Goal: Task Accomplishment & Management: Manage account settings

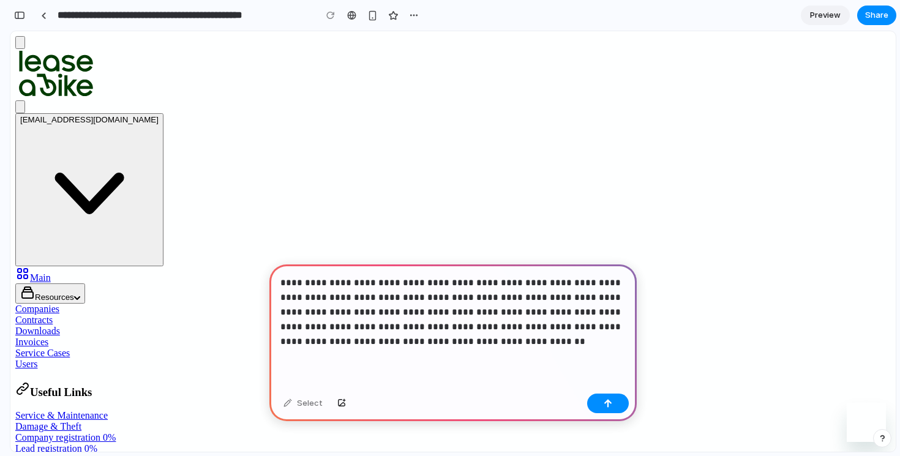
scroll to position [21, 0]
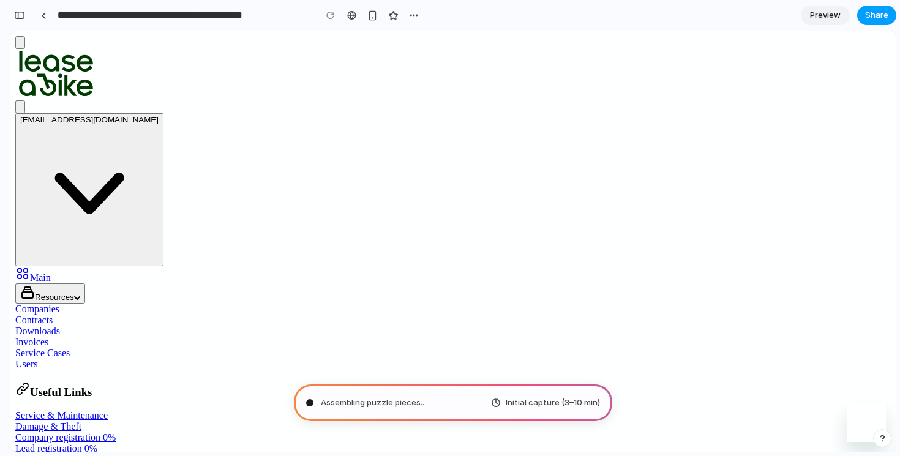
type input "**********"
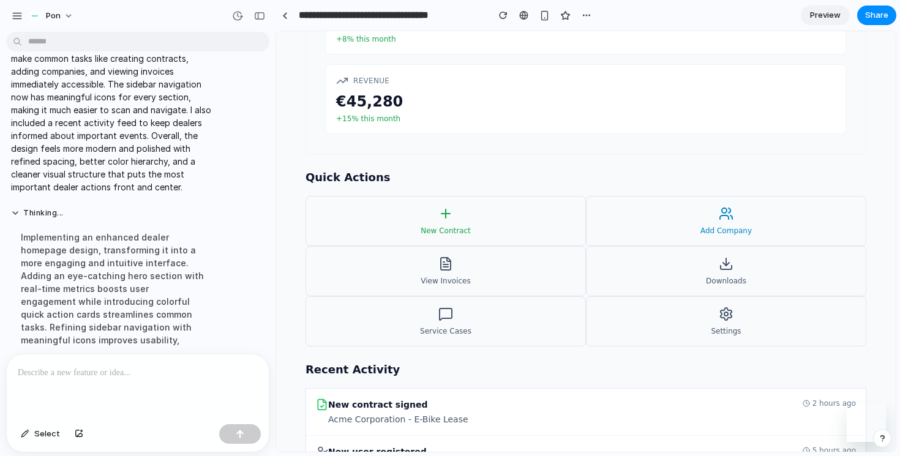
scroll to position [287, 0]
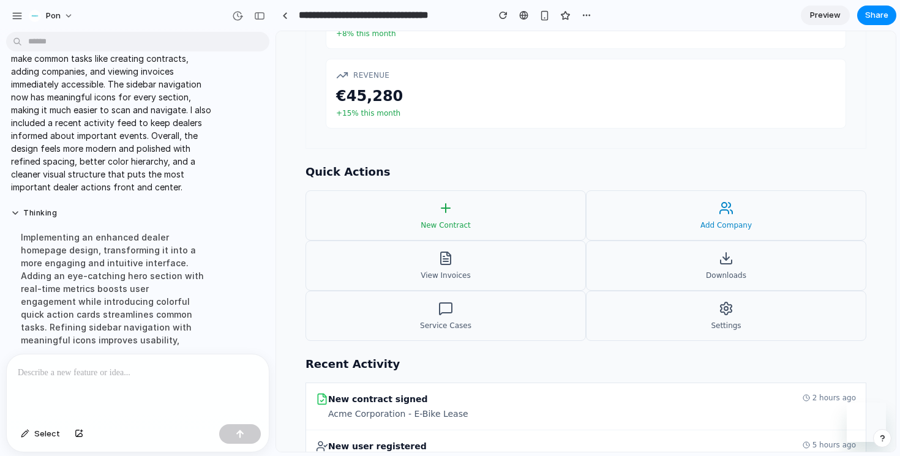
click at [712, 217] on button "Add Company" at bounding box center [726, 215] width 281 height 50
click at [717, 262] on button "Downloads" at bounding box center [726, 266] width 281 height 50
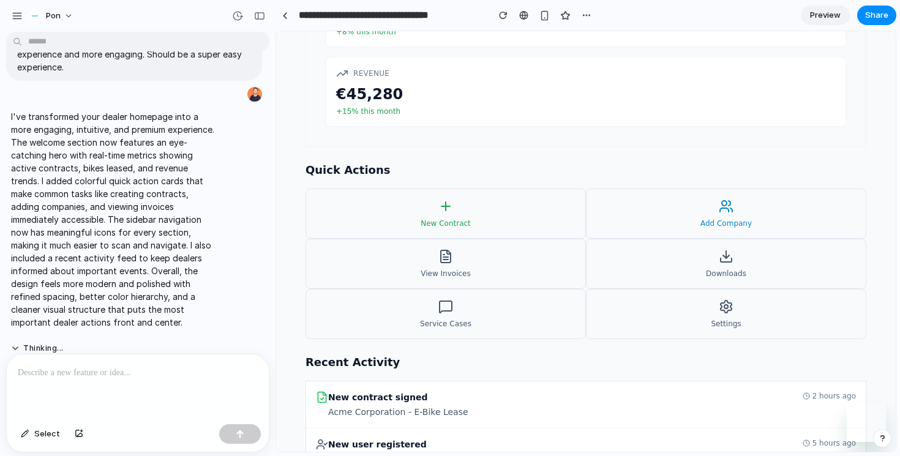
scroll to position [313, 0]
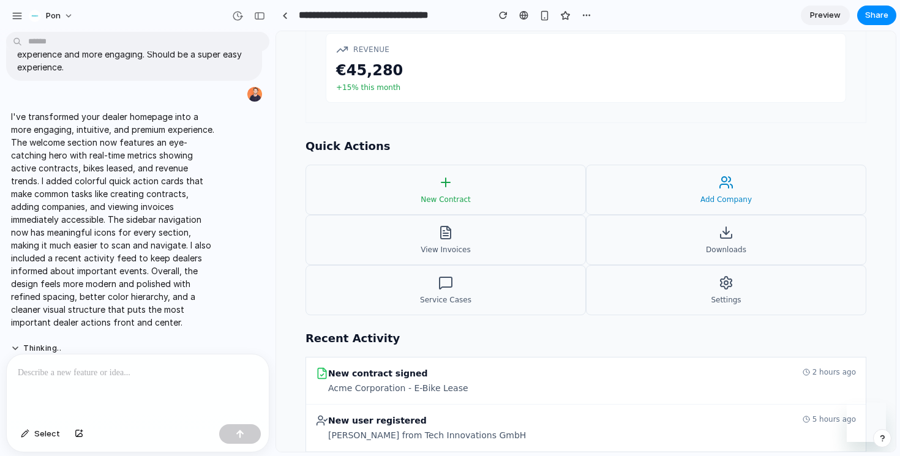
click at [435, 293] on button "Service Cases" at bounding box center [446, 290] width 281 height 50
click at [447, 251] on span "View Invoices" at bounding box center [446, 250] width 50 height 10
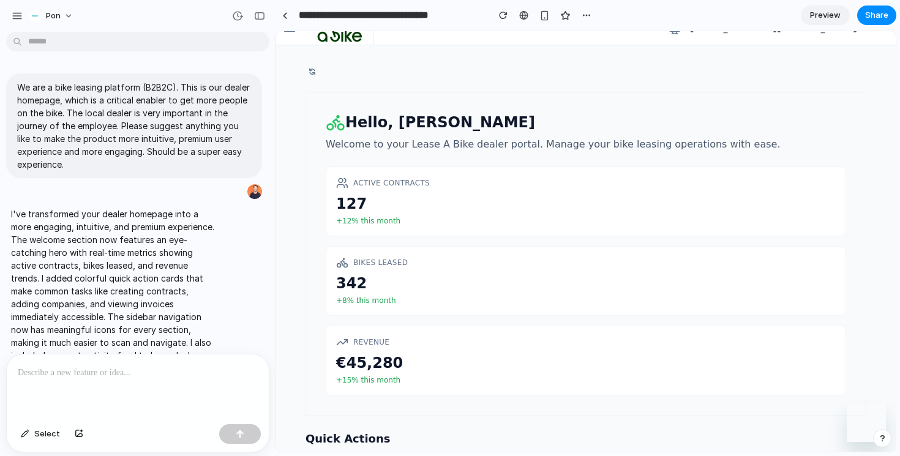
scroll to position [0, 0]
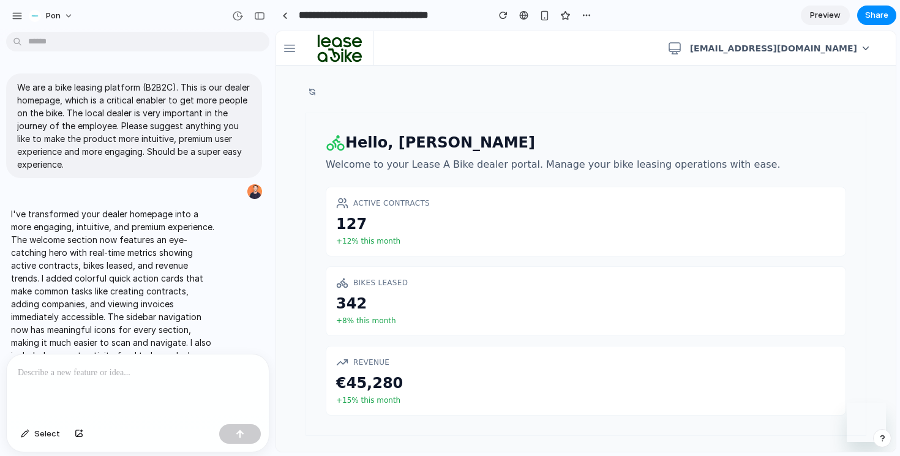
click at [285, 59] on header "[EMAIL_ADDRESS][DOMAIN_NAME]" at bounding box center [586, 48] width 620 height 34
click at [288, 45] on icon "button" at bounding box center [290, 48] width 10 height 7
click at [310, 96] on icon "button" at bounding box center [312, 92] width 9 height 12
click at [364, 162] on p "Welcome to your Lease A Bike dealer portal. Manage your bike leasing operations…" at bounding box center [553, 164] width 454 height 15
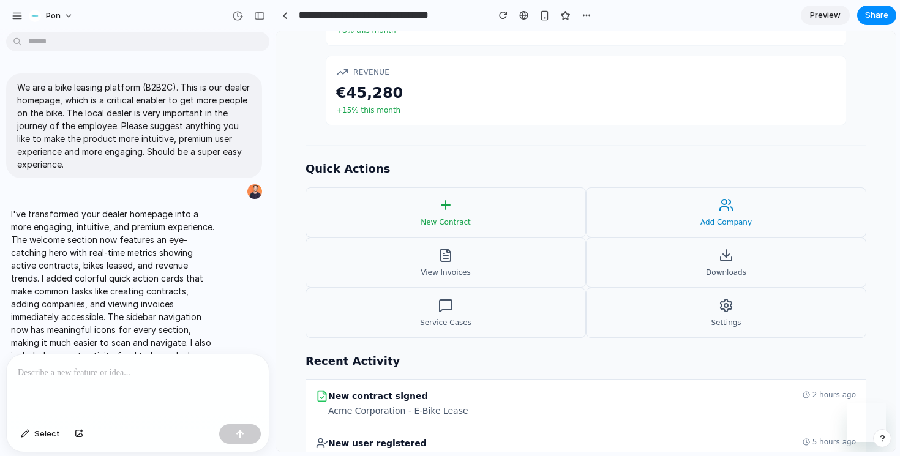
scroll to position [374, 0]
